Goal: Book appointment/travel/reservation

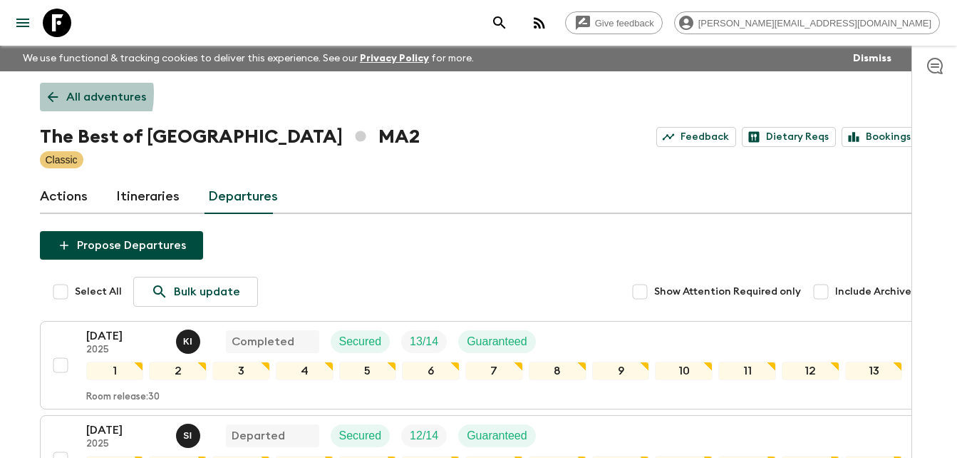
click at [48, 93] on icon at bounding box center [53, 97] width 16 height 16
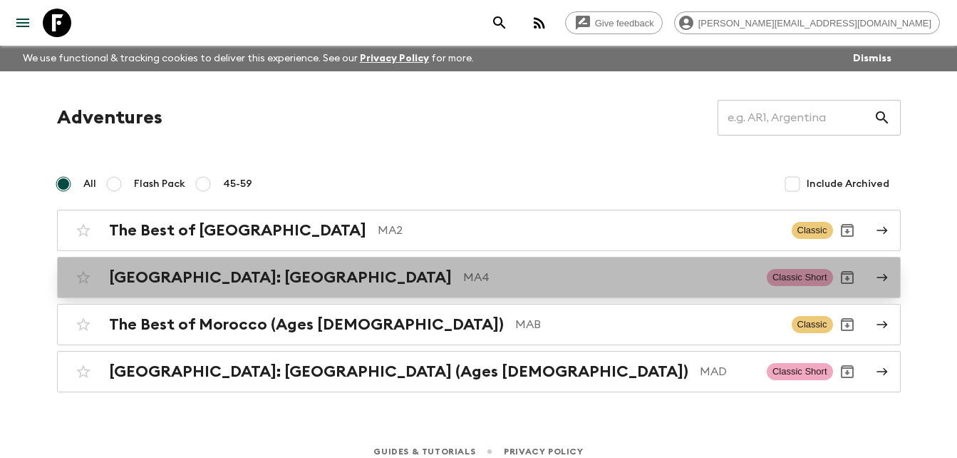
click at [208, 279] on h2 "[GEOGRAPHIC_DATA]: [GEOGRAPHIC_DATA]" at bounding box center [280, 277] width 343 height 19
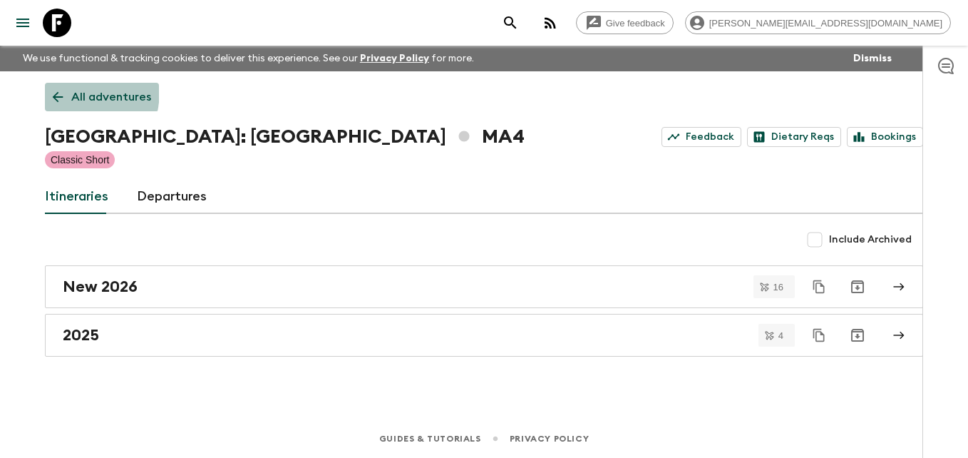
click at [50, 90] on icon at bounding box center [58, 97] width 16 height 16
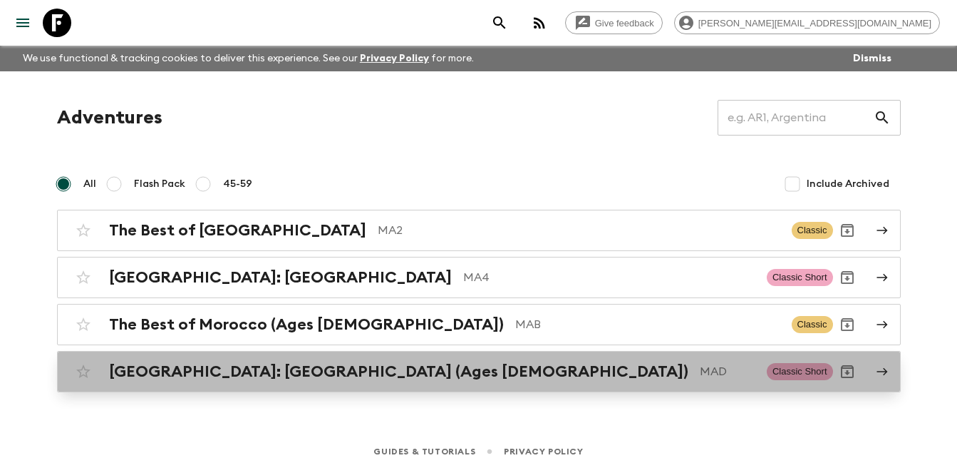
click at [228, 365] on h2 "[GEOGRAPHIC_DATA]: [GEOGRAPHIC_DATA] (Ages [DEMOGRAPHIC_DATA])" at bounding box center [399, 371] width 580 height 19
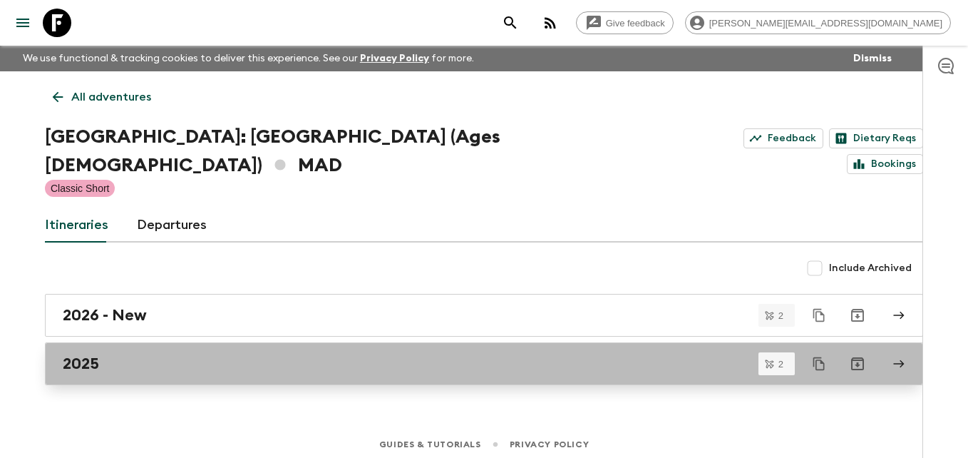
click at [88, 354] on h2 "2025" at bounding box center [81, 363] width 36 height 19
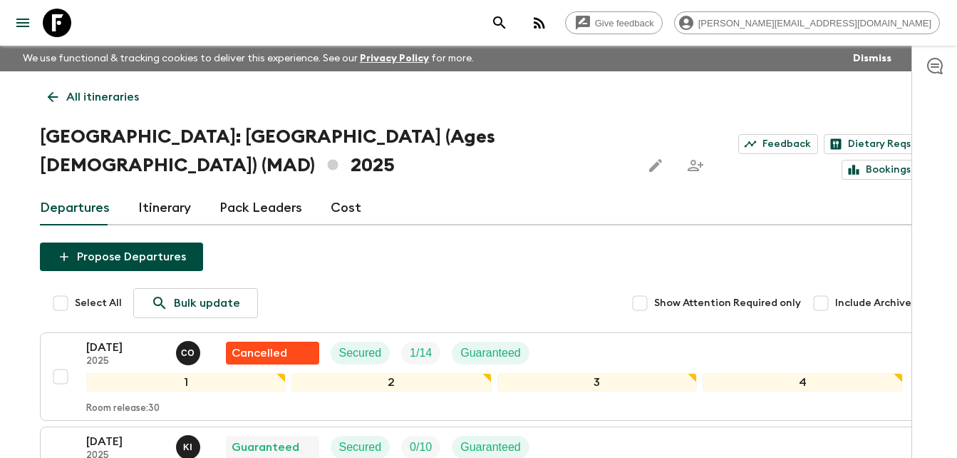
click at [14, 336] on div "Give feedback [PERSON_NAME][EMAIL_ADDRESS][DOMAIN_NAME] We use functional & tra…" at bounding box center [478, 322] width 957 height 644
click at [48, 99] on icon at bounding box center [53, 97] width 16 height 16
